Goal: Find contact information: Find contact information

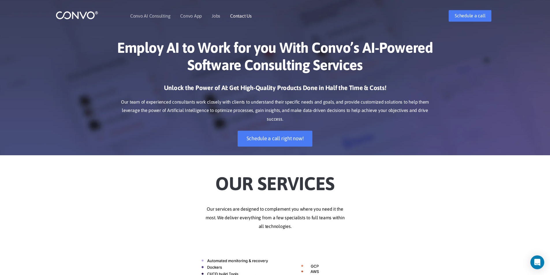
click at [241, 18] on li "Contact Us" at bounding box center [241, 15] width 22 height 25
click at [242, 15] on link "Contact Us" at bounding box center [241, 16] width 22 height 5
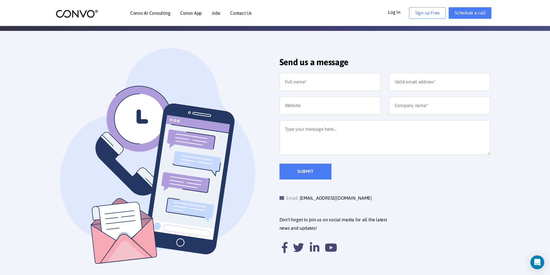
scroll to position [115, 0]
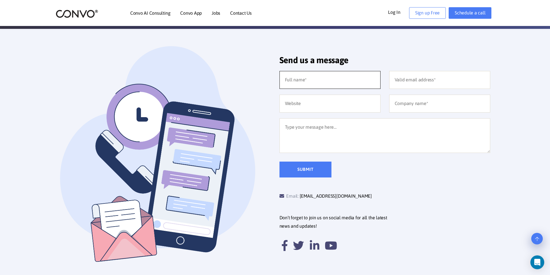
click at [352, 81] on input "text" at bounding box center [329, 80] width 101 height 18
type input "Abdallah Zebirate"
click at [322, 195] on link "[EMAIL_ADDRESS][DOMAIN_NAME]" at bounding box center [336, 196] width 72 height 9
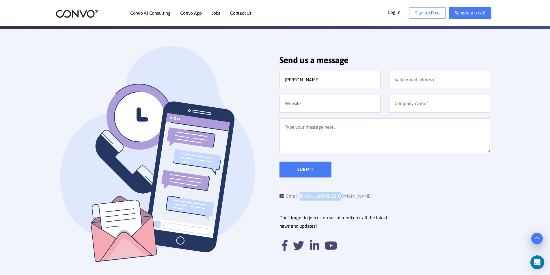
drag, startPoint x: 352, startPoint y: 196, endPoint x: 301, endPoint y: 194, distance: 51.4
click at [301, 194] on div "Email: support@convo.com" at bounding box center [331, 196] width 105 height 9
copy link "[EMAIL_ADDRESS][DOMAIN_NAME]"
